Goal: Task Accomplishment & Management: Manage account settings

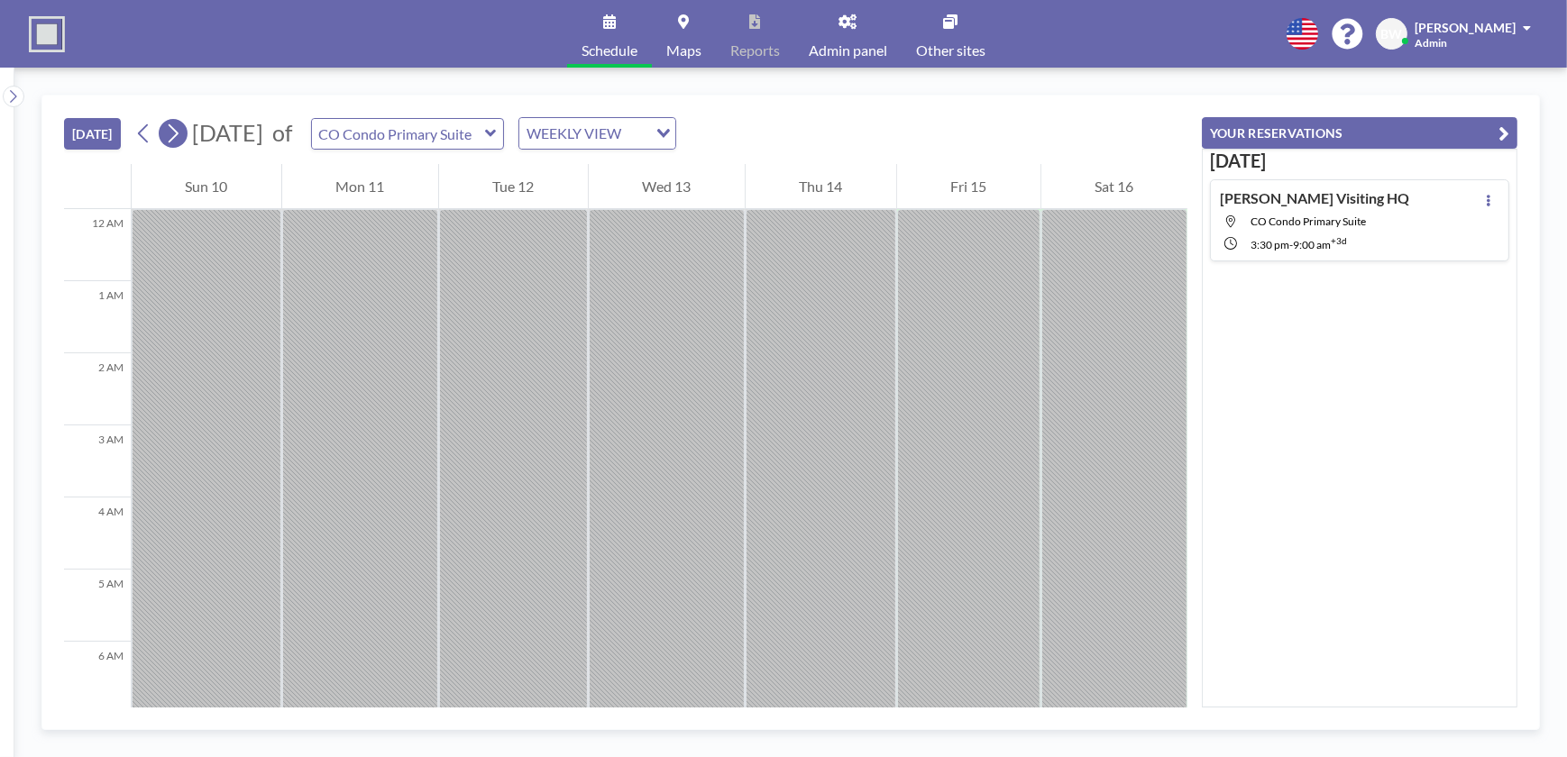
click at [178, 135] on icon at bounding box center [174, 133] width 10 height 19
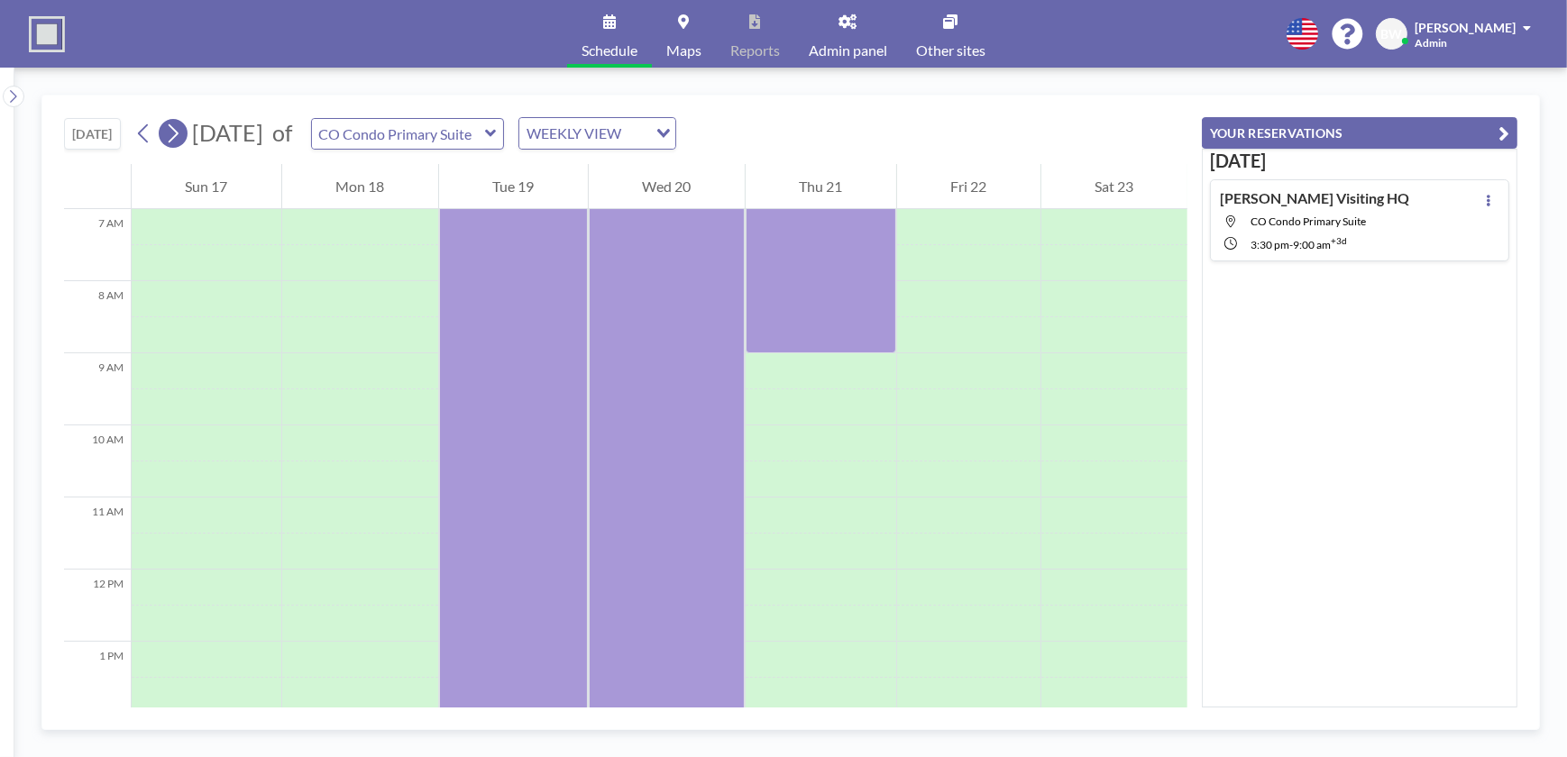
scroll to position [541, 0]
click at [670, 130] on icon "Search for option" at bounding box center [663, 133] width 13 height 9
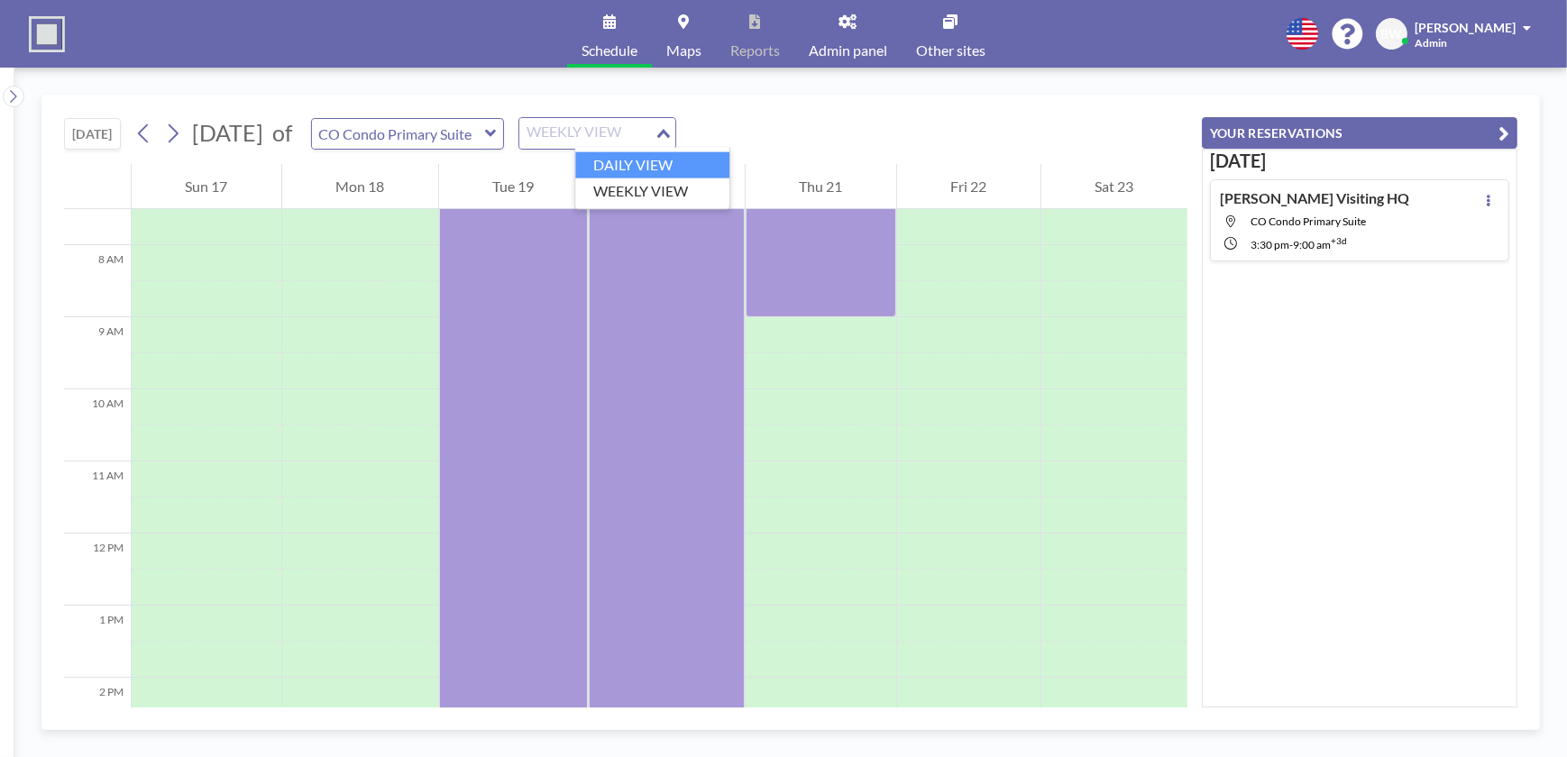
click at [660, 159] on li "DAILY VIEW" at bounding box center [652, 165] width 154 height 26
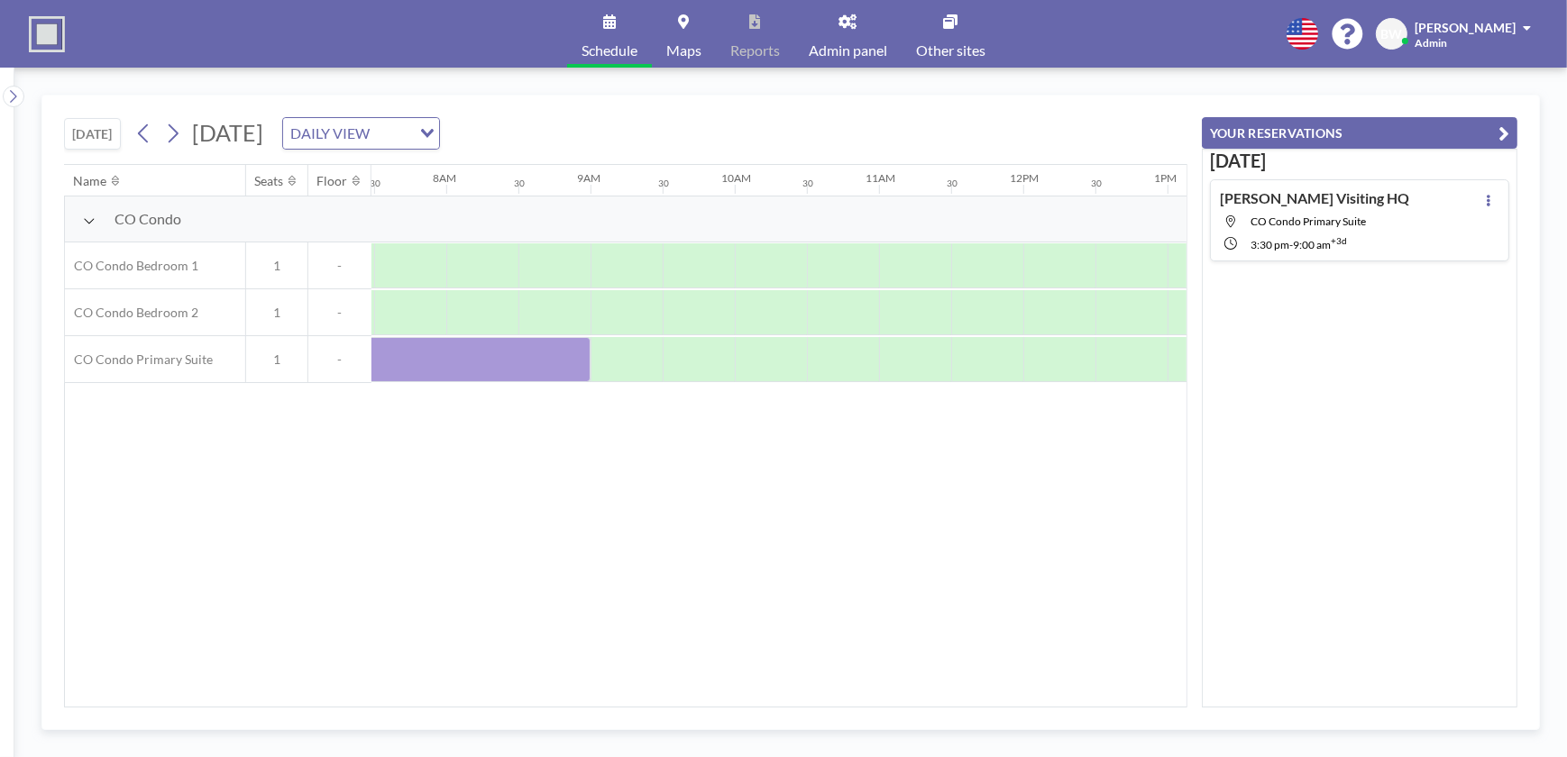
scroll to position [0, 1082]
click at [147, 130] on icon at bounding box center [143, 133] width 17 height 27
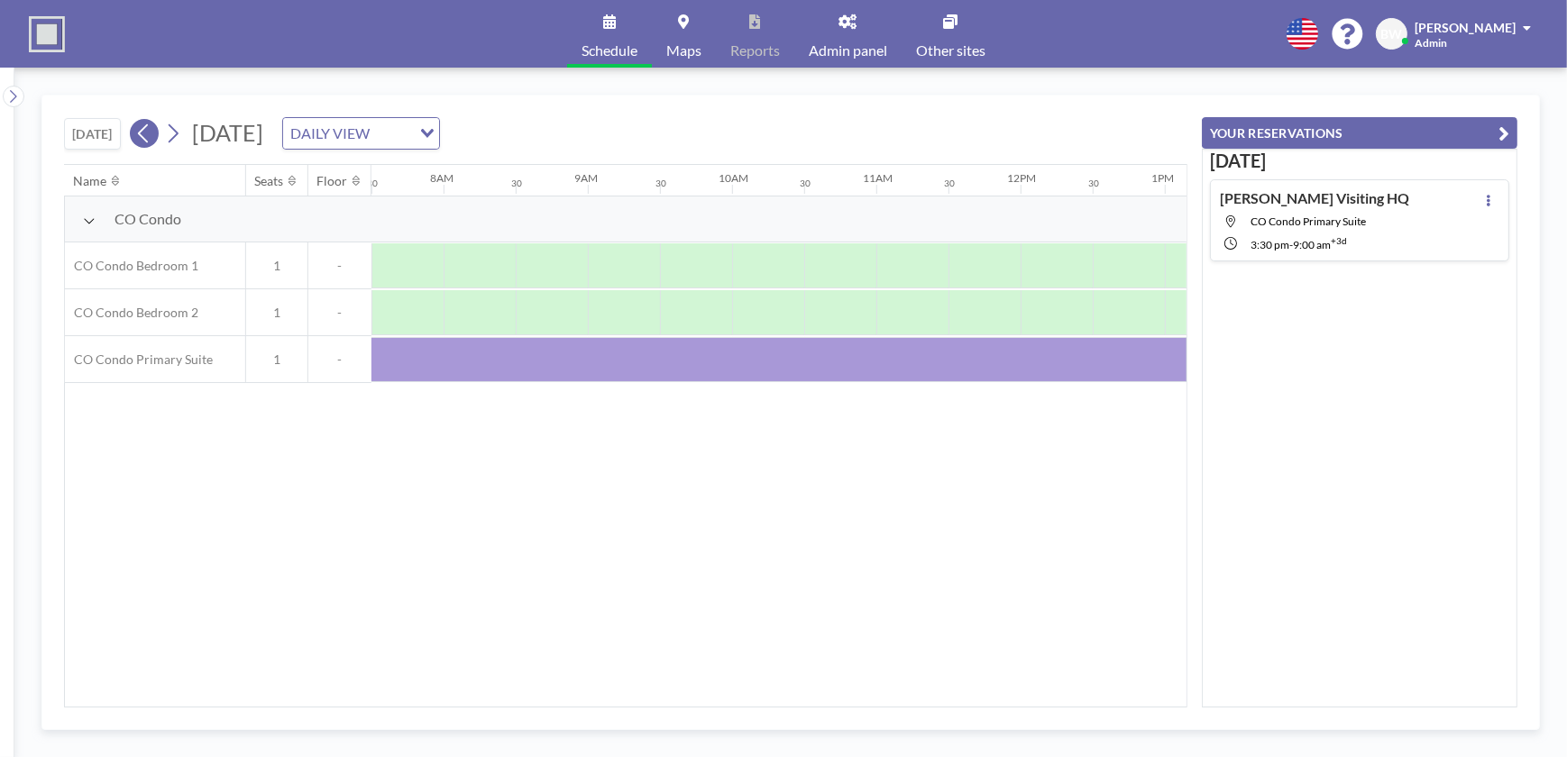
click at [147, 130] on icon at bounding box center [143, 133] width 17 height 27
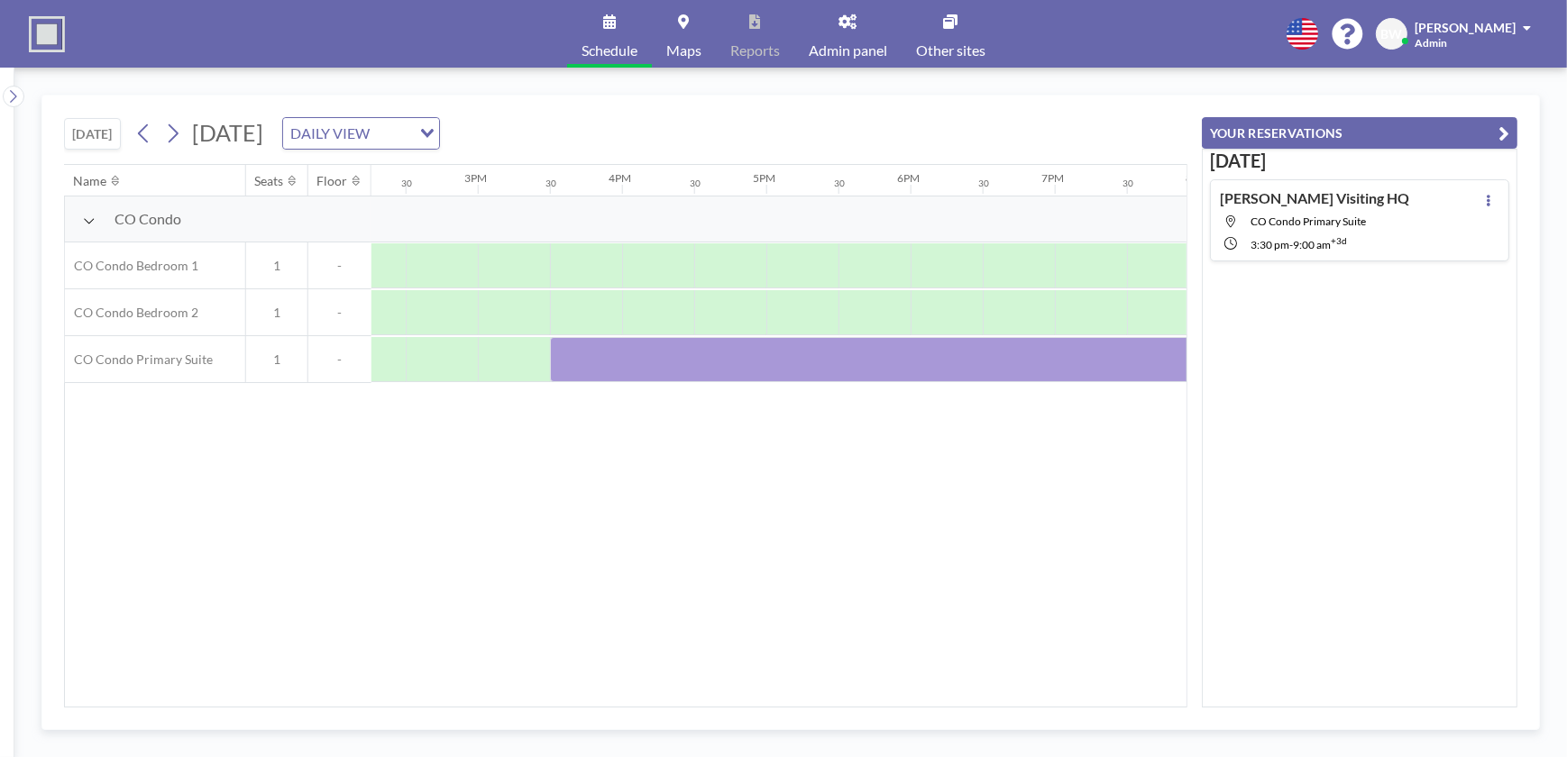
scroll to position [0, 2221]
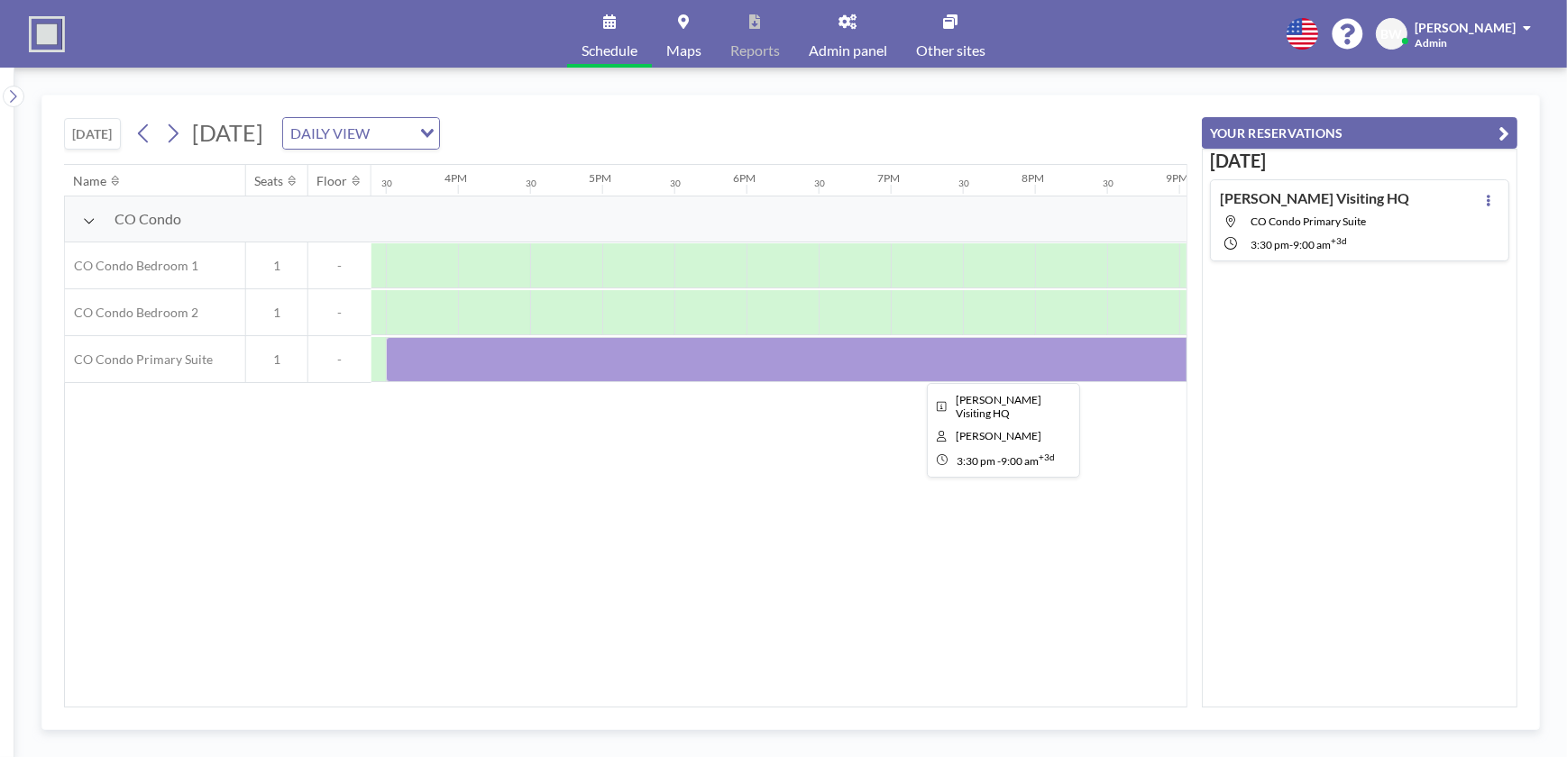
click at [753, 355] on div at bounding box center [999, 359] width 1226 height 45
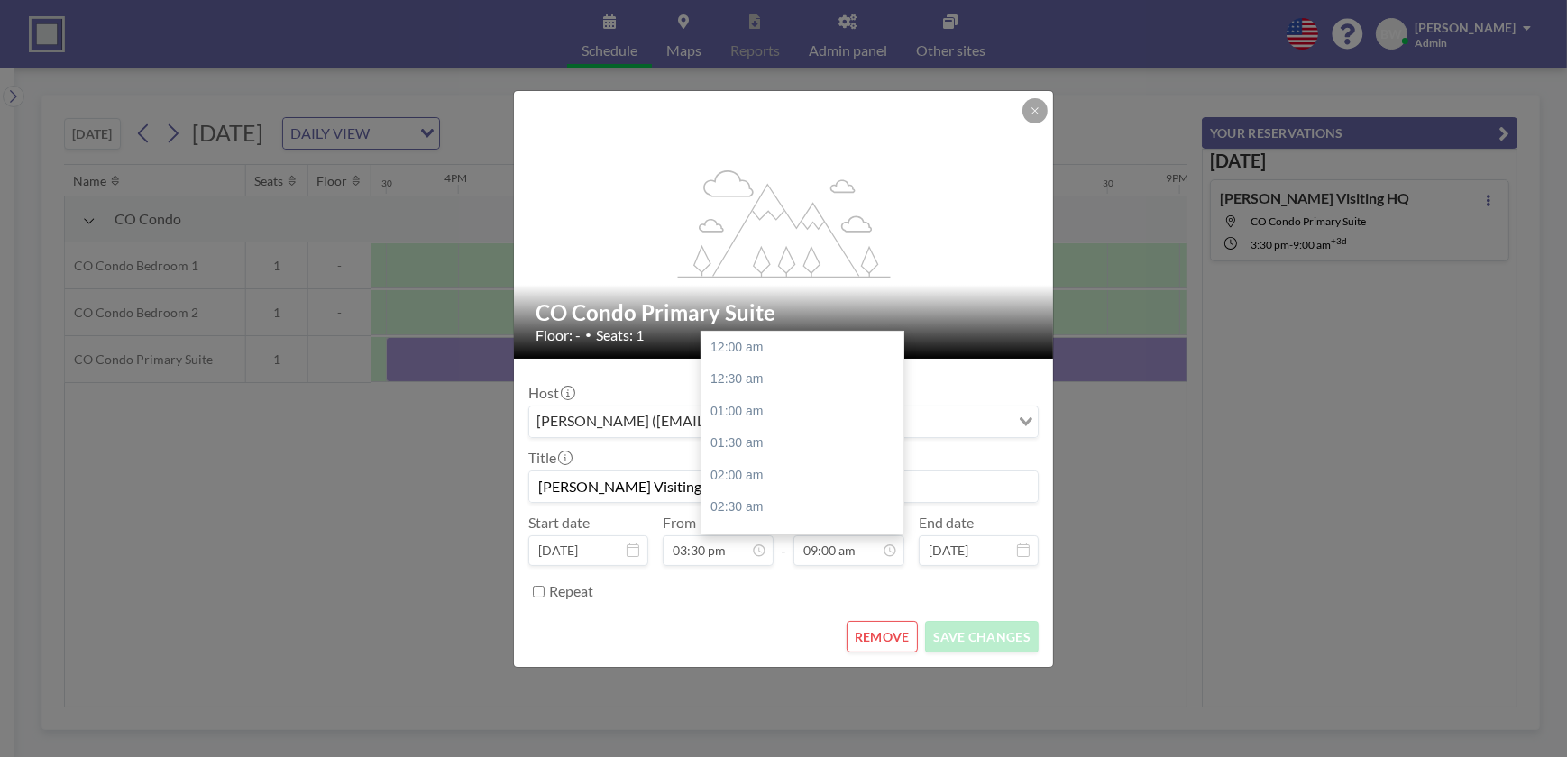
scroll to position [577, 0]
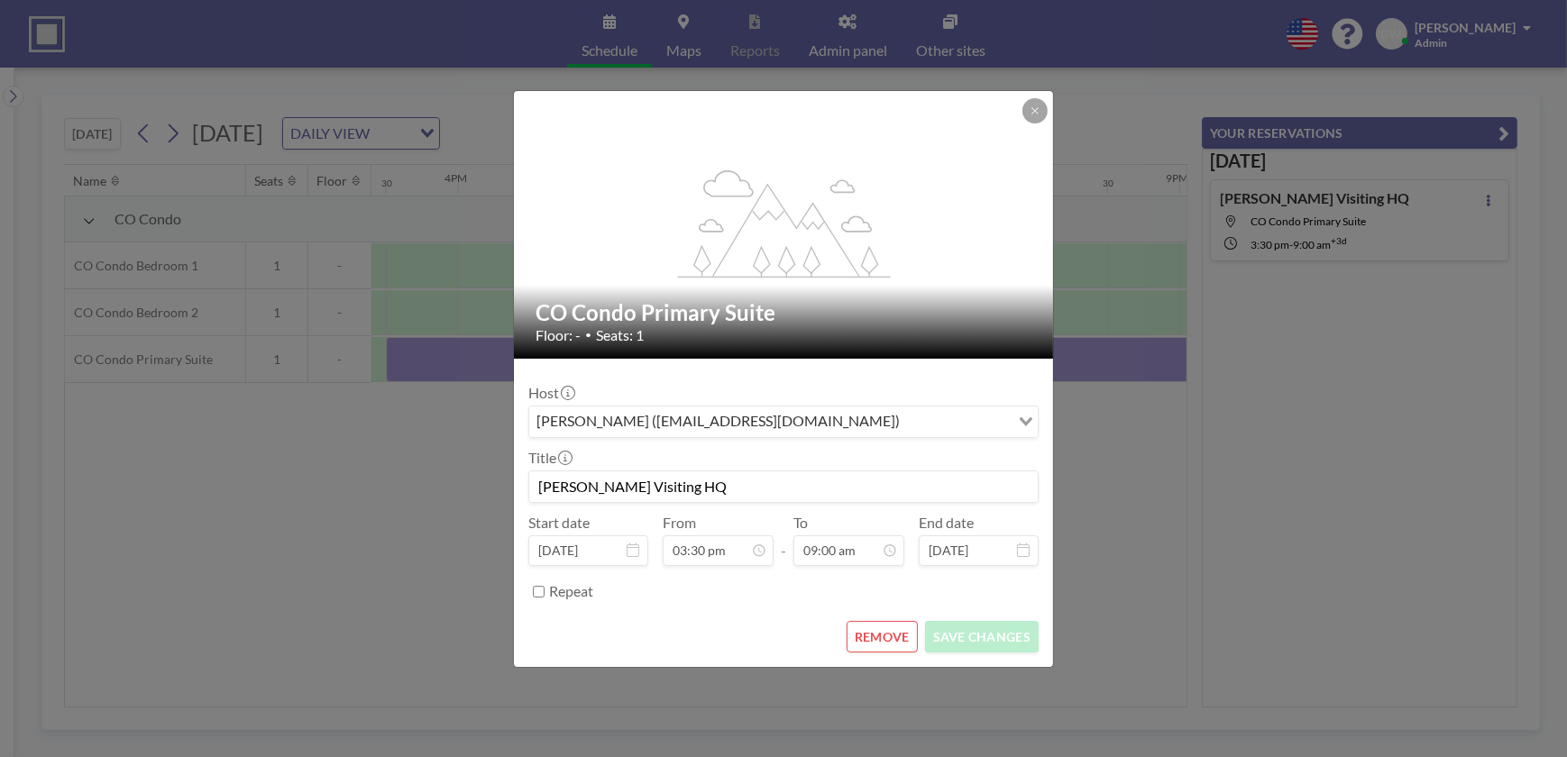
click at [878, 634] on button "REMOVE" at bounding box center [882, 637] width 71 height 32
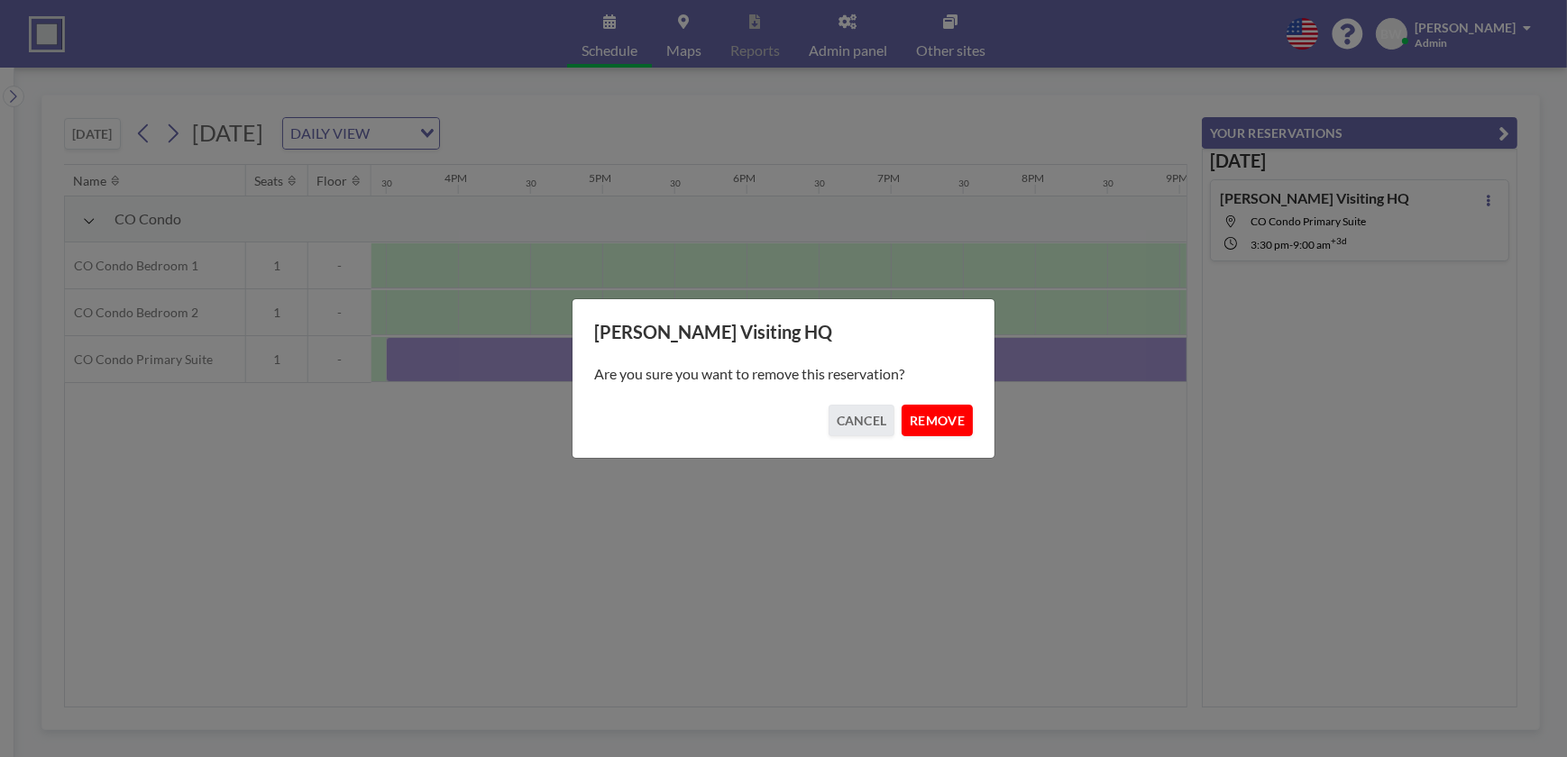
click at [929, 419] on button "REMOVE" at bounding box center [937, 421] width 71 height 32
